Goal: Register for event/course

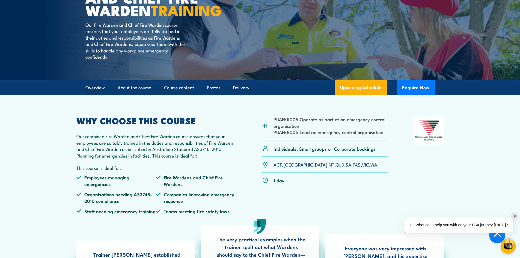
scroll to position [137, 0]
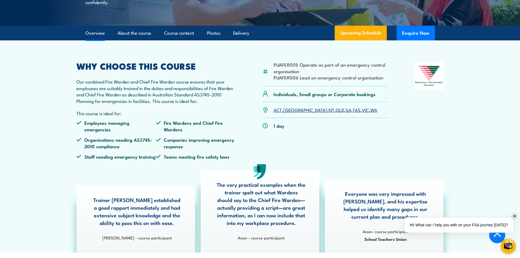
click at [353, 113] on link "TAS" at bounding box center [357, 109] width 8 height 7
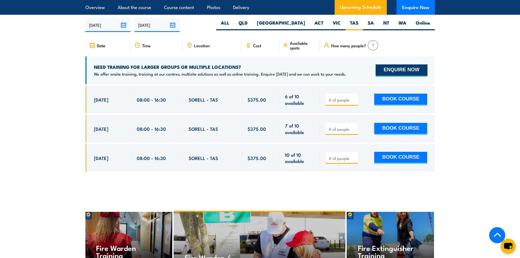
click at [404, 67] on button "ENQUIRE NOW" at bounding box center [402, 70] width 52 height 12
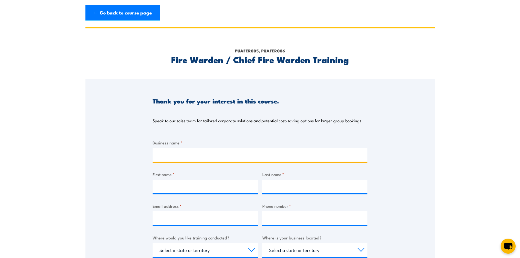
click at [178, 153] on input "Business name *" at bounding box center [260, 155] width 215 height 14
type input "East side Lutheran College"
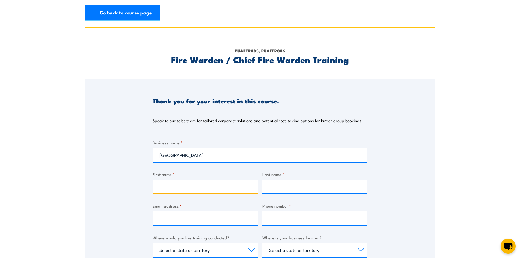
click at [176, 186] on input "First name *" at bounding box center [205, 187] width 105 height 14
type input "sandra"
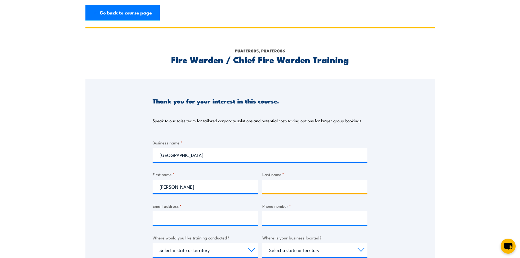
click at [289, 187] on input "Last name *" at bounding box center [314, 187] width 105 height 14
type input "Hodgson"
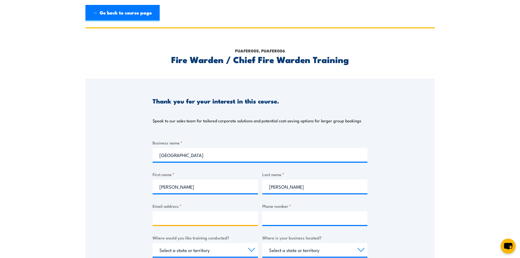
click at [195, 215] on input "Email address *" at bounding box center [205, 218] width 105 height 14
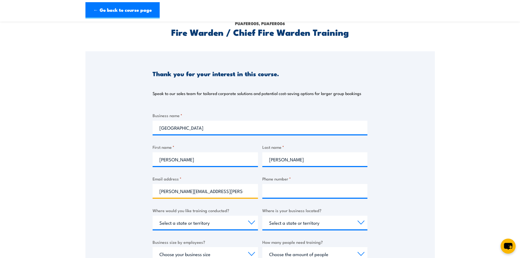
type input "sandra.hodgson@elc.tas.edu.au"
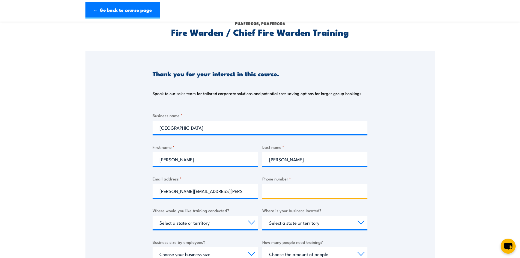
click at [280, 189] on input "Phone number *" at bounding box center [314, 191] width 105 height 14
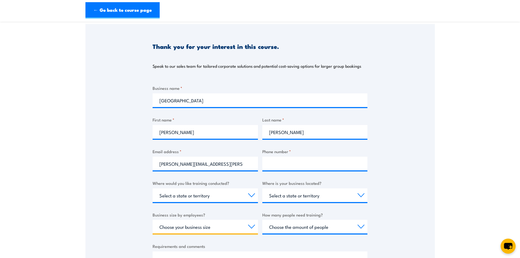
click at [252, 226] on select "Choose your business size 1 to 19 20 to 199 200+" at bounding box center [205, 227] width 105 height 14
select select "200+"
click at [153, 220] on select "Choose your business size 1 to 19 20 to 199 200+" at bounding box center [205, 227] width 105 height 14
click at [361, 226] on select "Choose the amount of people 1 to 4 5 to 19 20+" at bounding box center [314, 227] width 105 height 14
select select "5 to 19"
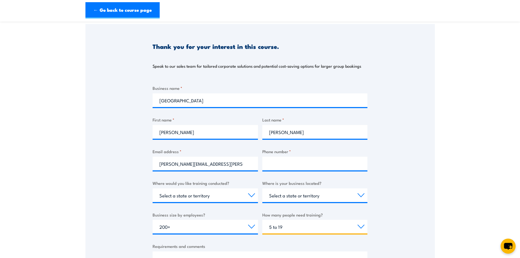
click at [262, 220] on select "Choose the amount of people 1 to 4 5 to 19 20+" at bounding box center [314, 227] width 105 height 14
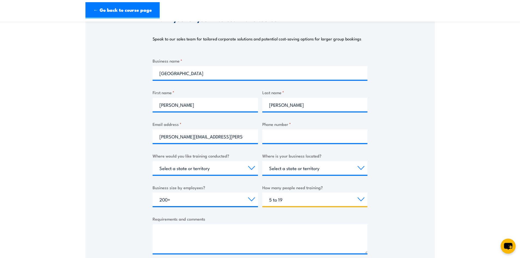
scroll to position [109, 0]
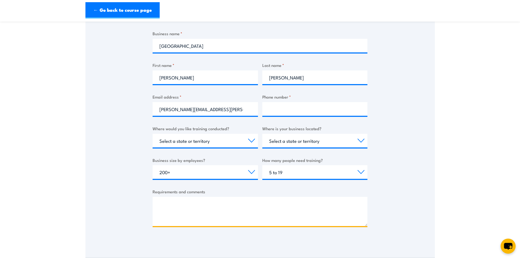
click at [176, 206] on textarea "Requirements and comments" at bounding box center [260, 211] width 215 height 29
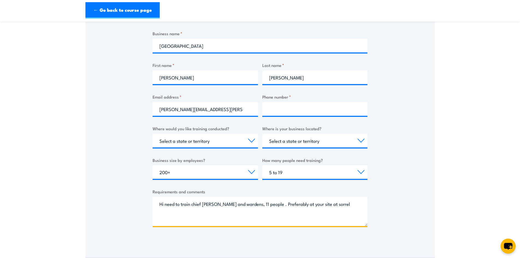
click at [333, 204] on textarea "Hi need to train chief warden and wardens, 11 people . Preferably at your site …" at bounding box center [260, 211] width 215 height 29
type textarea "Hi need to train chief warden and wardens, 11 people . Preferably at your site …"
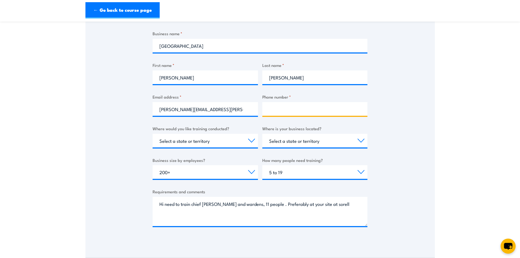
click at [277, 110] on input "Phone number *" at bounding box center [314, 109] width 105 height 14
type input "0409309468"
click at [400, 107] on div "Thank you for your interest in this course. Speak to our sales team for tailore…" at bounding box center [259, 105] width 349 height 273
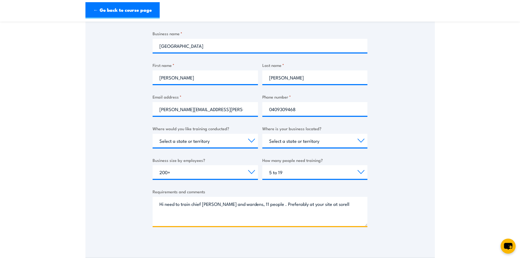
click at [342, 206] on textarea "Hi need to train chief warden and wardens, 11 people . Preferably at your site …" at bounding box center [260, 211] width 215 height 29
type textarea "Hi need to train chief warden and wardens, 11 people . Preferably at your site …"
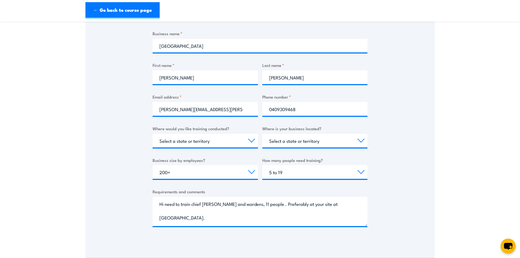
click at [307, 244] on div "Thank you for your interest in this course. Speak to our sales team for tailore…" at bounding box center [259, 113] width 349 height 288
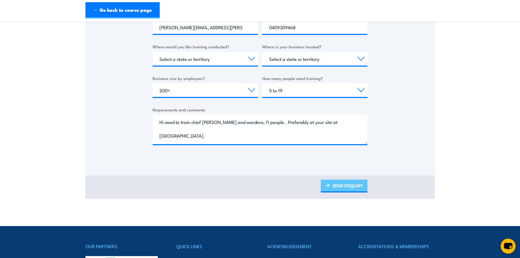
click at [357, 186] on link "SEND ENQUIRY" at bounding box center [344, 186] width 47 height 13
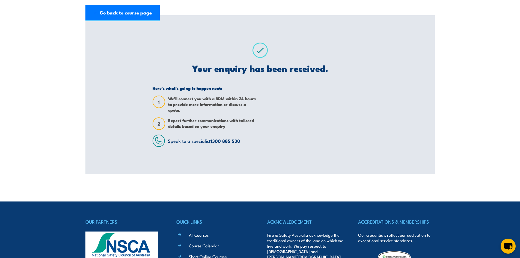
scroll to position [0, 0]
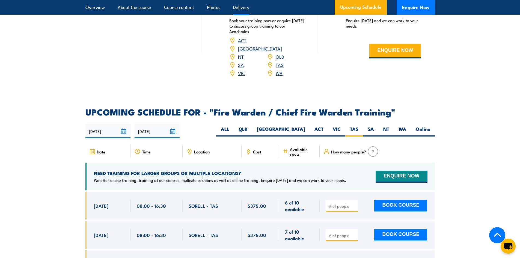
scroll to position [943, 0]
